Goal: Task Accomplishment & Management: Use online tool/utility

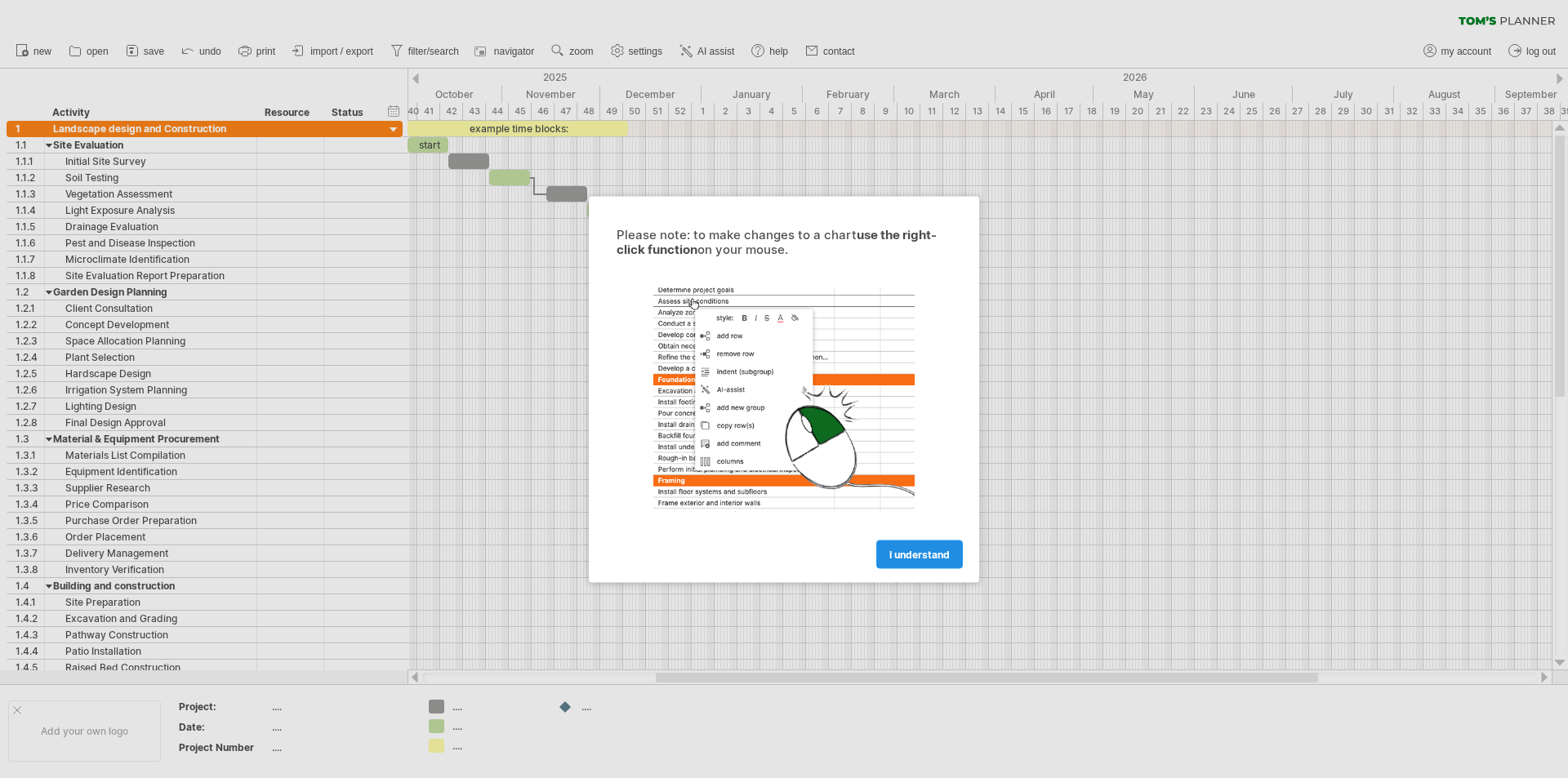
click at [908, 553] on span "I understand" at bounding box center [919, 554] width 60 height 13
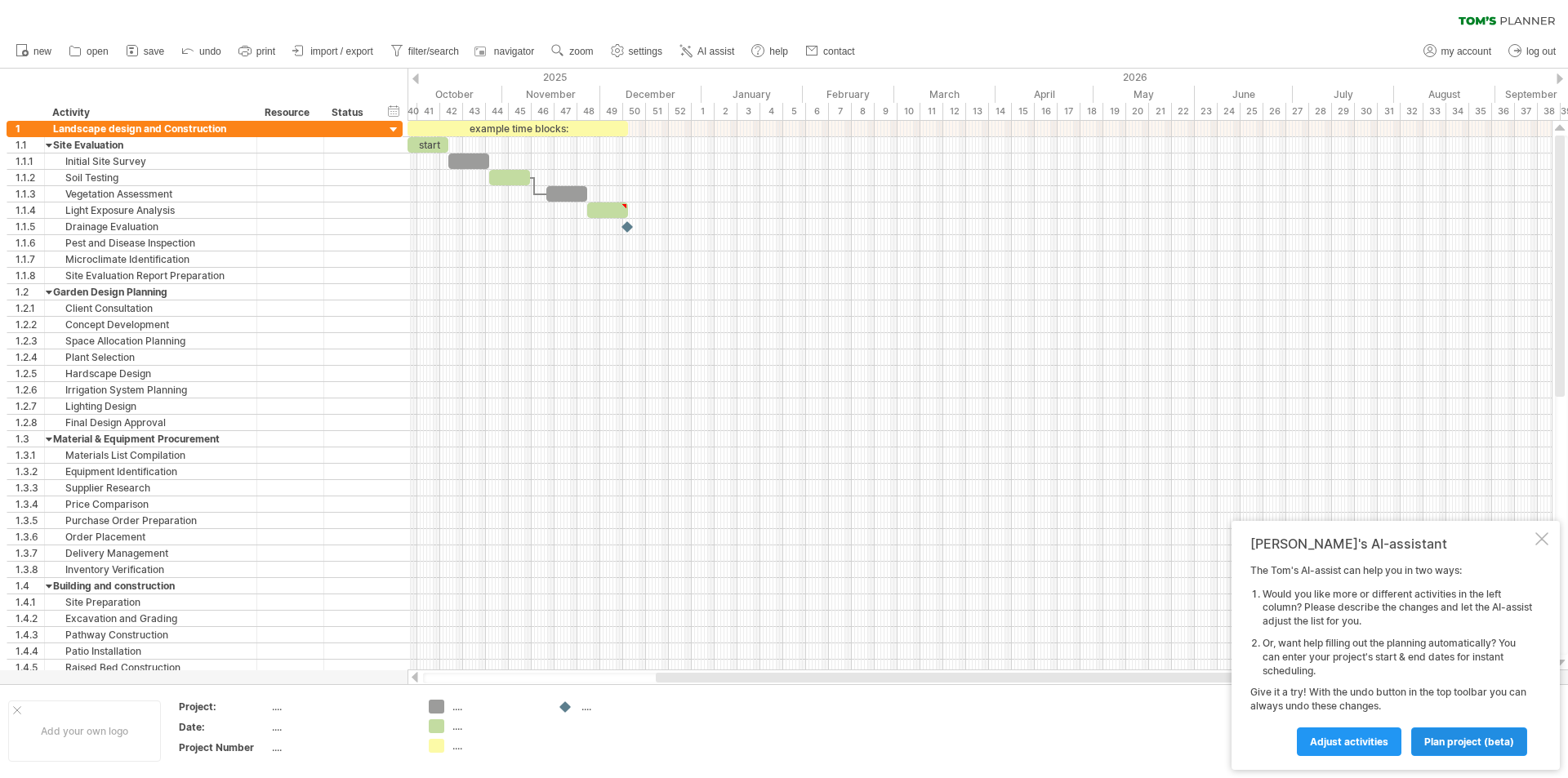
click at [1442, 744] on span "plan project (beta)" at bounding box center [1469, 742] width 90 height 13
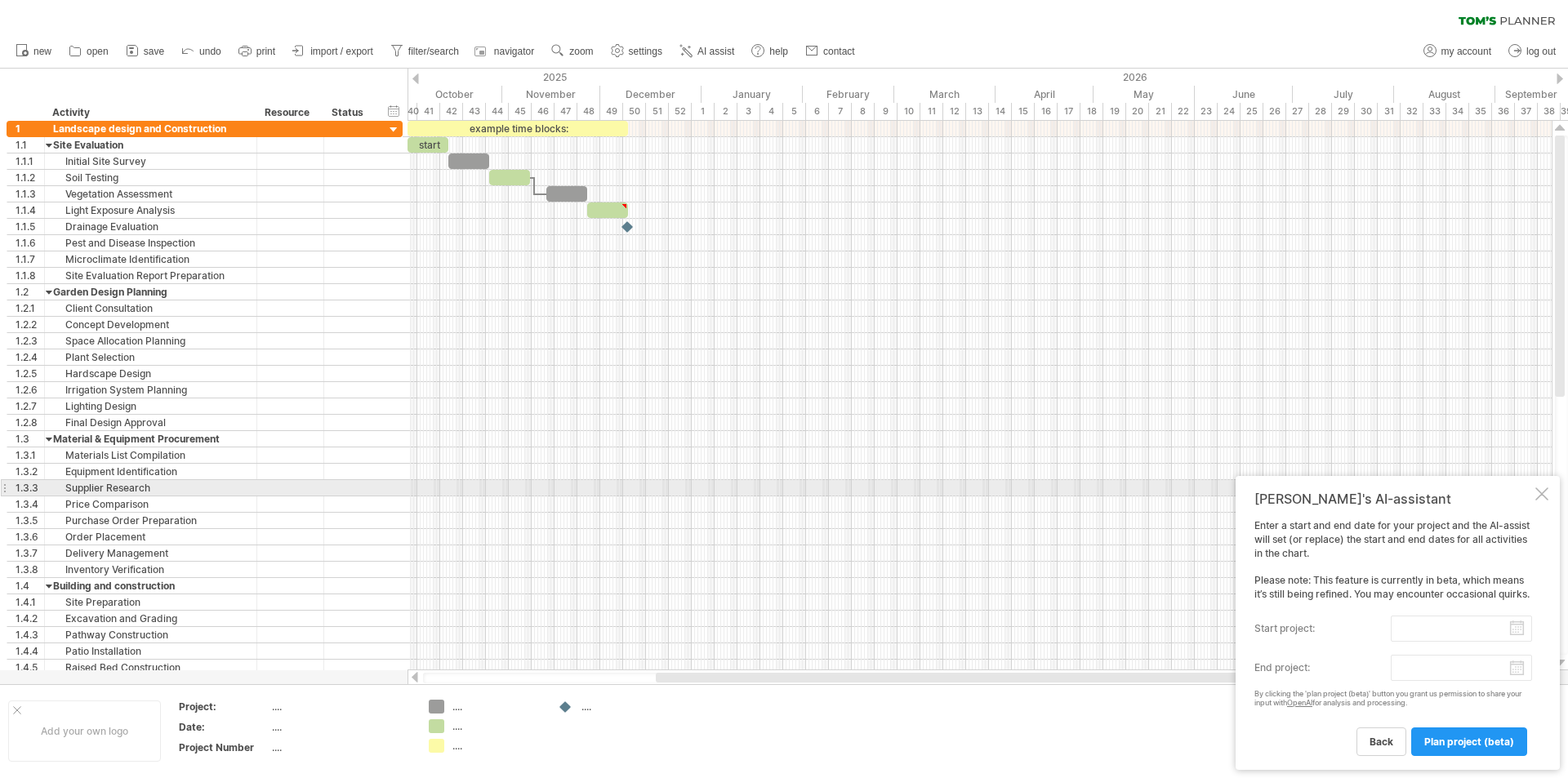
click at [1547, 488] on div at bounding box center [1542, 494] width 13 height 13
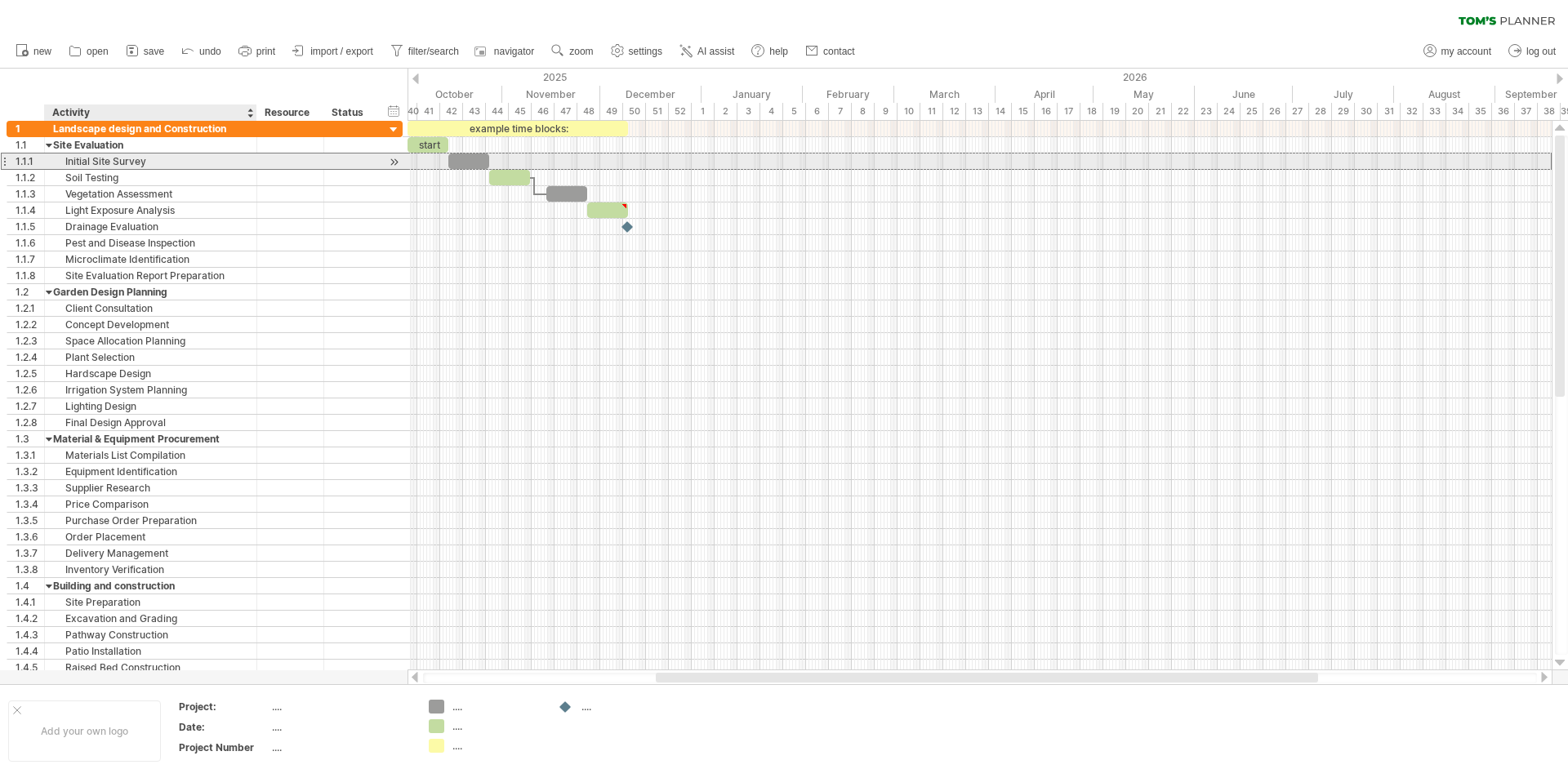
click at [84, 156] on div "Initial Site Survey" at bounding box center [151, 162] width 195 height 16
click at [85, 155] on input "**********" at bounding box center [151, 162] width 195 height 16
click at [392, 163] on div at bounding box center [394, 163] width 16 height 18
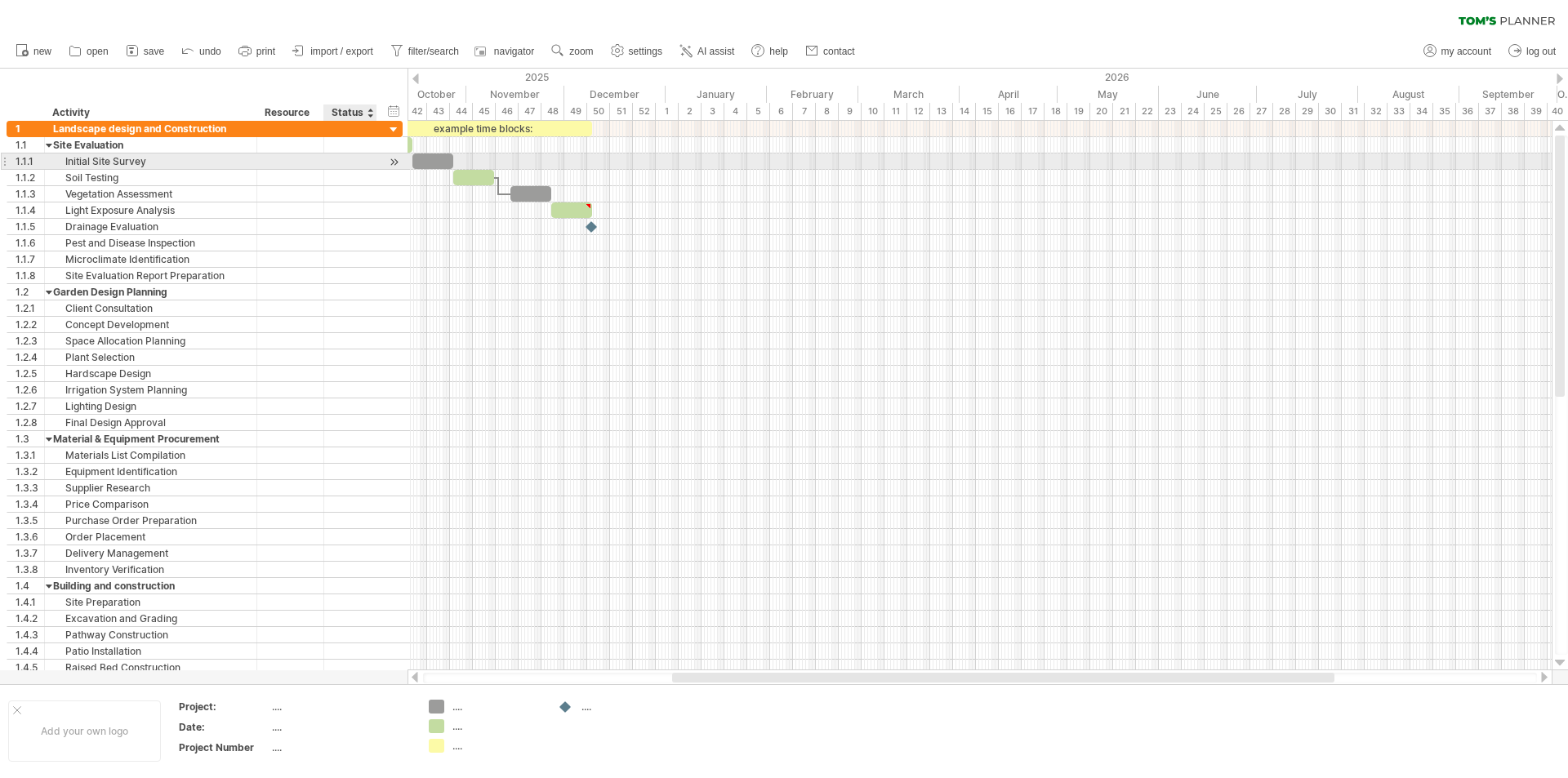
click at [392, 163] on div at bounding box center [394, 163] width 16 height 18
